Goal: Task Accomplishment & Management: Use online tool/utility

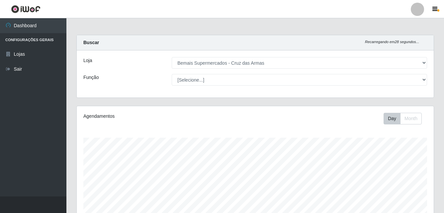
select select "412"
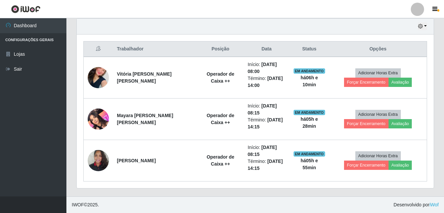
scroll to position [138, 357]
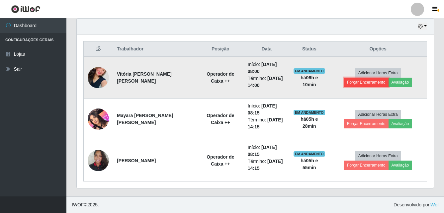
click at [389, 78] on button "Forçar Encerramento" at bounding box center [366, 82] width 45 height 9
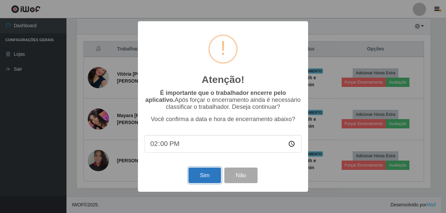
click at [213, 176] on button "Sim" at bounding box center [204, 176] width 32 height 16
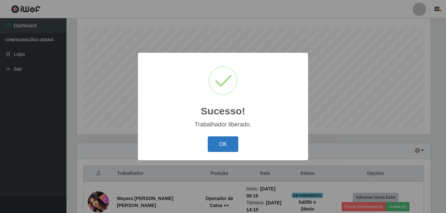
click at [218, 140] on button "OK" at bounding box center [223, 145] width 31 height 16
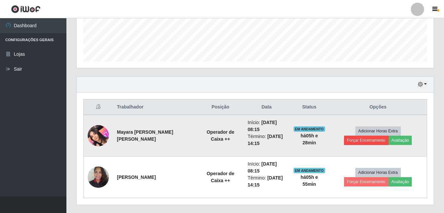
scroll to position [193, 0]
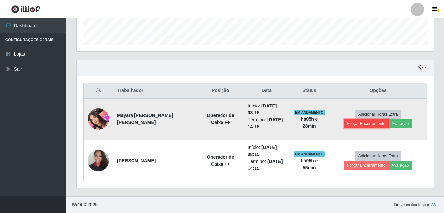
click at [389, 119] on button "Forçar Encerramento" at bounding box center [366, 123] width 45 height 9
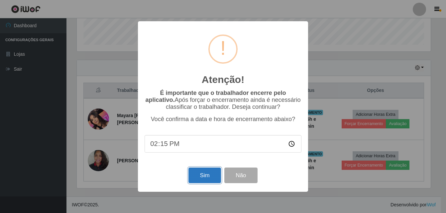
click at [212, 175] on button "Sim" at bounding box center [204, 176] width 32 height 16
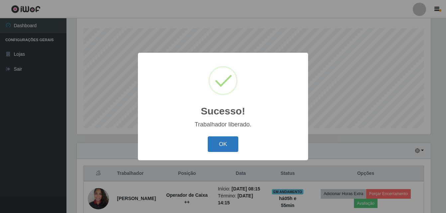
click at [219, 145] on button "OK" at bounding box center [223, 145] width 31 height 16
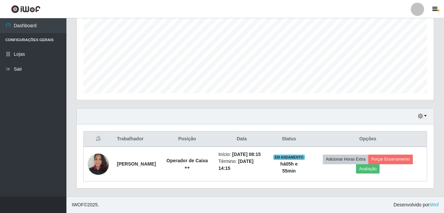
scroll to position [151, 0]
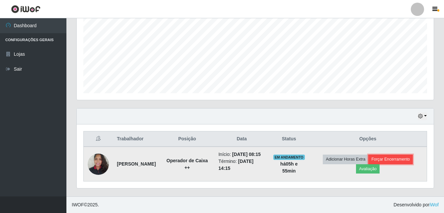
click at [389, 155] on button "Forçar Encerramento" at bounding box center [391, 159] width 45 height 9
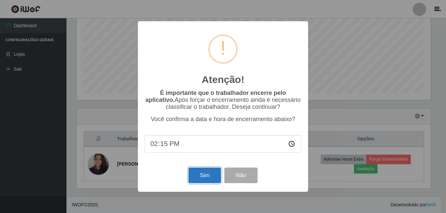
click at [216, 181] on button "Sim" at bounding box center [204, 176] width 32 height 16
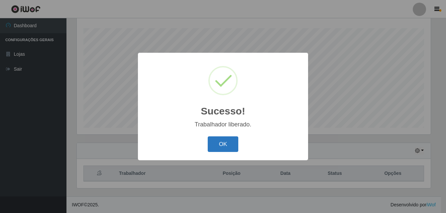
click at [227, 152] on button "OK" at bounding box center [223, 145] width 31 height 16
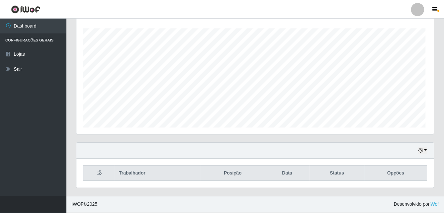
scroll to position [0, 0]
